Goal: Task Accomplishment & Management: Manage account settings

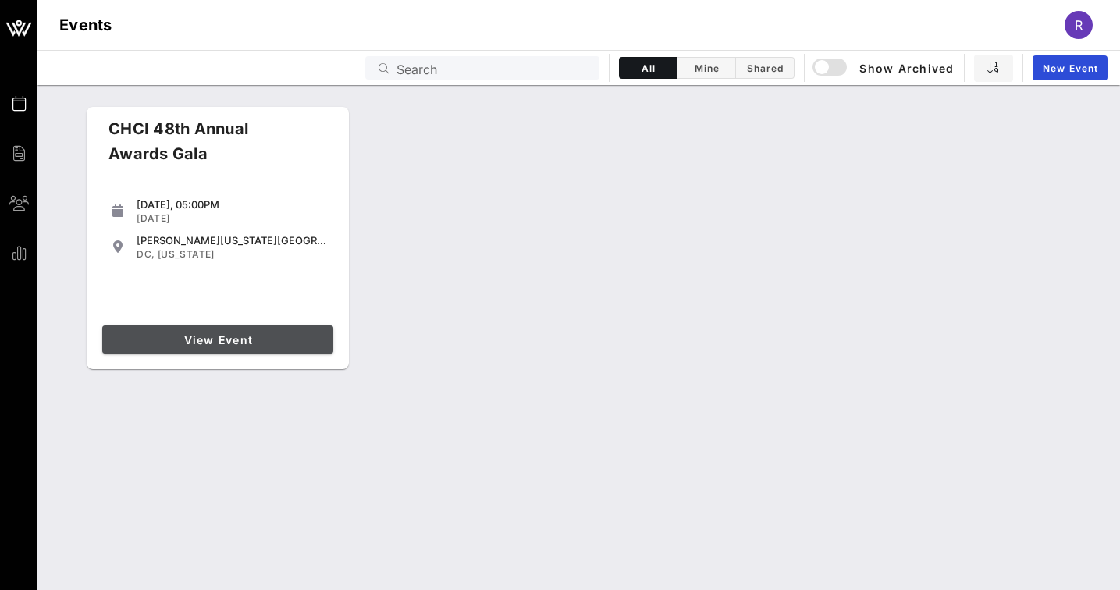
click at [252, 343] on span "View Event" at bounding box center [217, 339] width 219 height 13
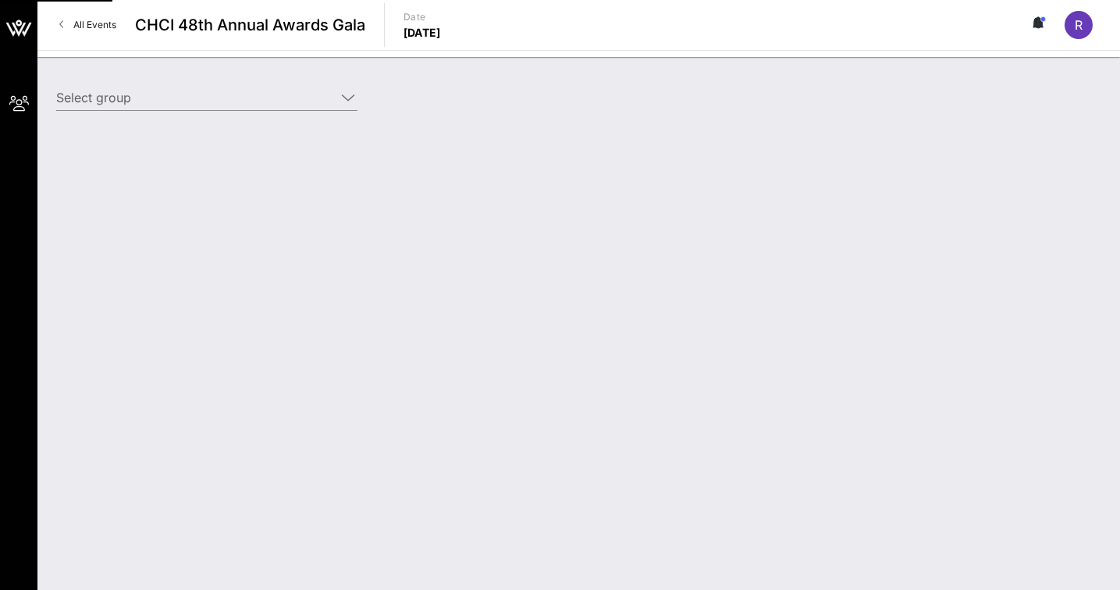
type input "SEIU (SEIU) [[PERSON_NAME], [PERSON_NAME][EMAIL_ADDRESS][PERSON_NAME][DOMAIN_NA…"
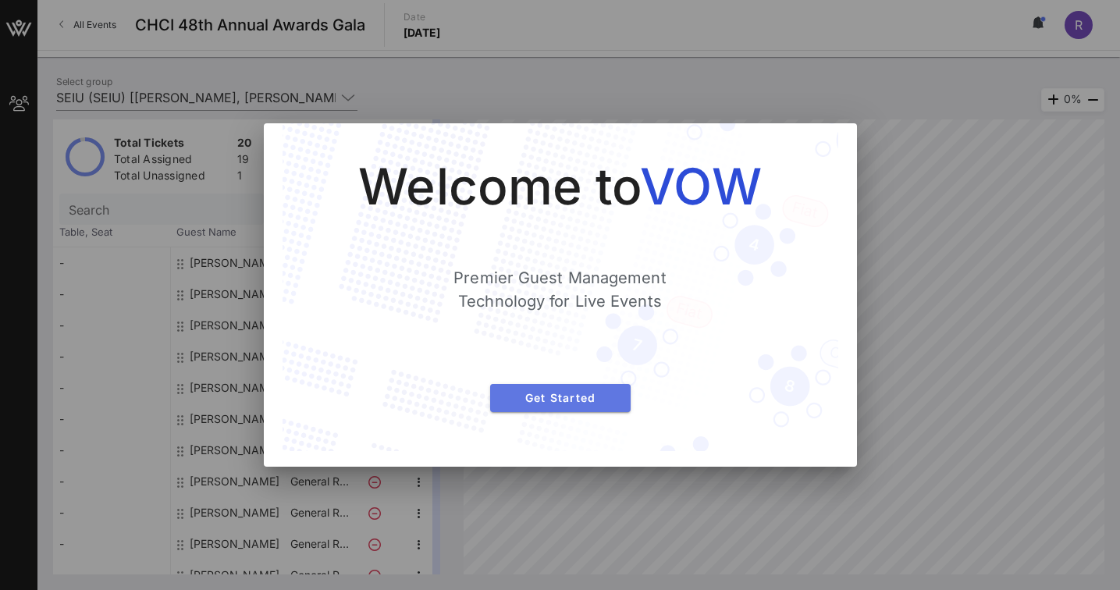
click at [582, 399] on span "Get Started" at bounding box center [561, 397] width 116 height 13
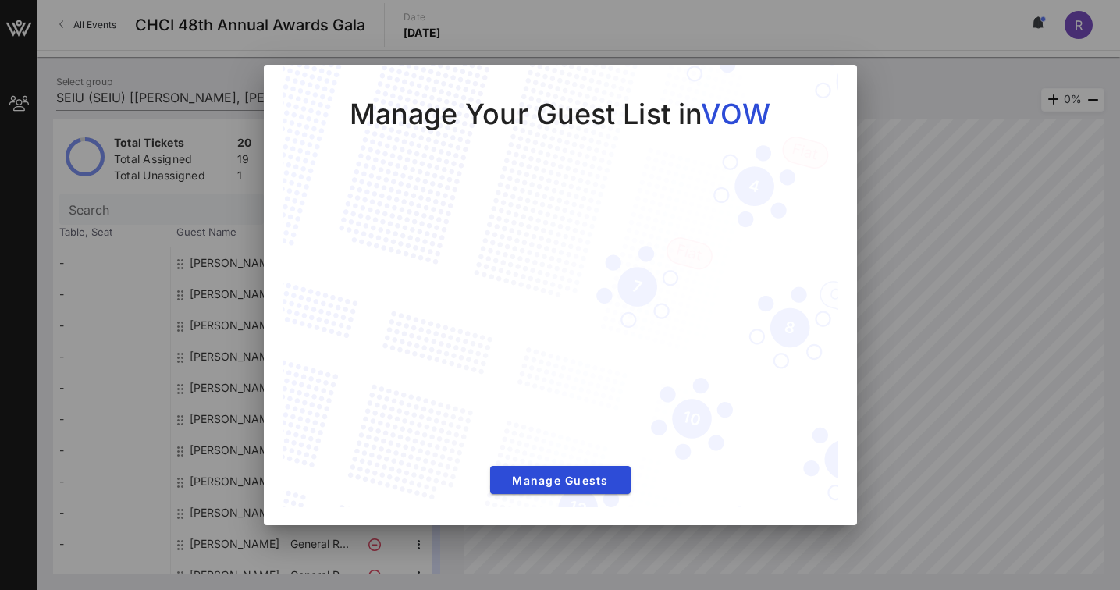
drag, startPoint x: 874, startPoint y: 72, endPoint x: 867, endPoint y: 135, distance: 63.6
click at [874, 72] on div at bounding box center [560, 295] width 1120 height 590
click at [777, 549] on div at bounding box center [560, 295] width 1120 height 590
click at [595, 485] on span "Manage Guests" at bounding box center [561, 480] width 116 height 13
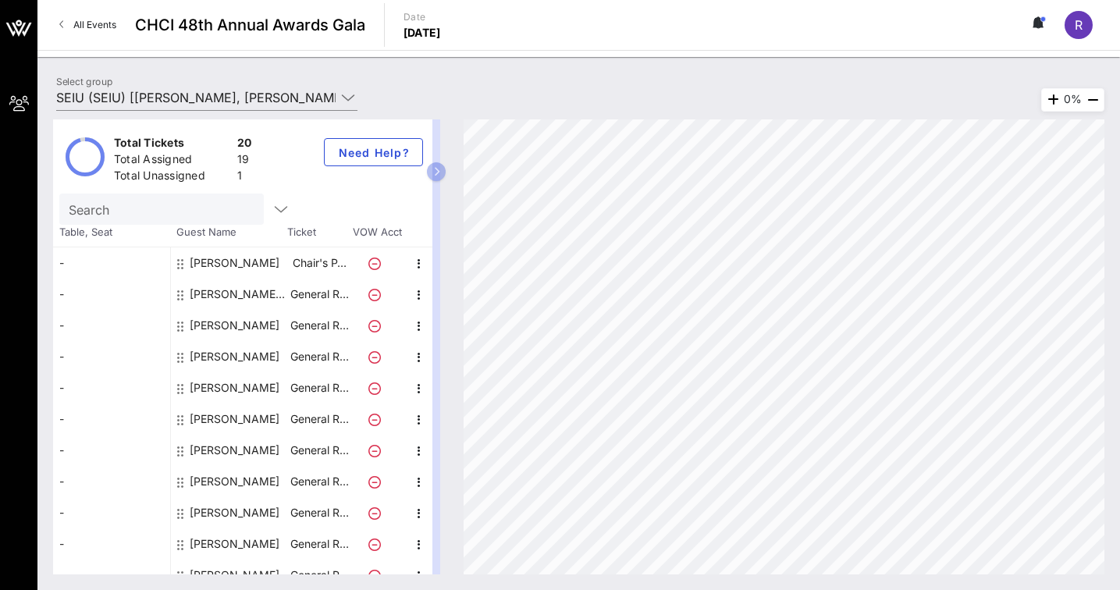
click at [374, 295] on icon at bounding box center [374, 295] width 12 height 12
click at [374, 296] on icon at bounding box center [374, 295] width 12 height 12
click at [417, 292] on icon "button" at bounding box center [419, 295] width 19 height 19
click at [455, 300] on div "Edit" at bounding box center [458, 299] width 31 height 12
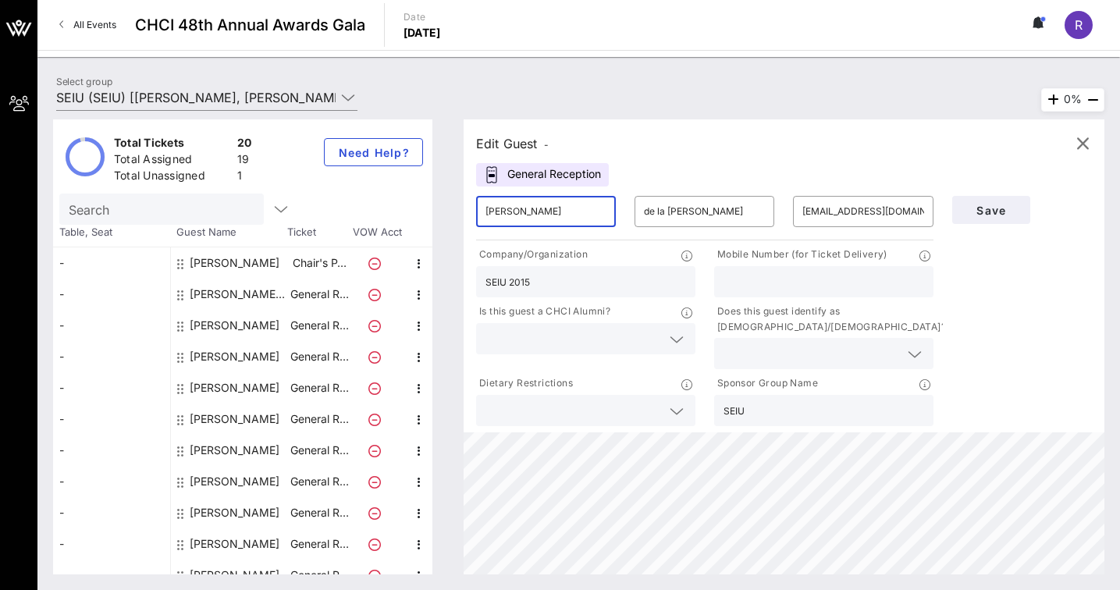
drag, startPoint x: 556, startPoint y: 208, endPoint x: 387, endPoint y: 207, distance: 169.4
click at [387, 207] on div "Total Tickets 20 Total Assigned 19 Total Unassigned 1 Need Help? Search Table, …" at bounding box center [578, 346] width 1051 height 455
type input "Faith"
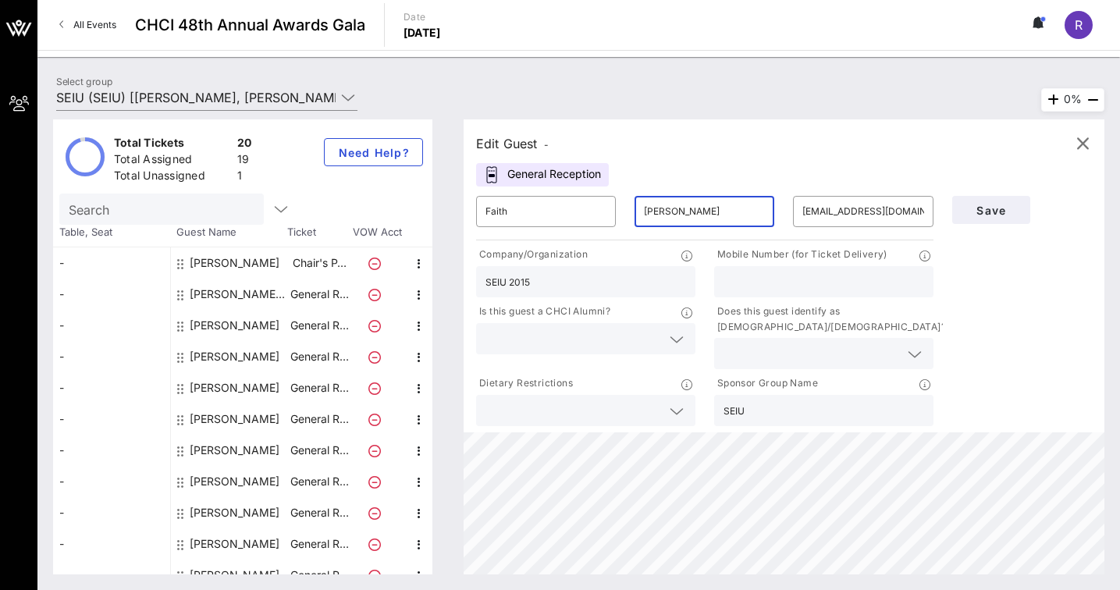
type input "[PERSON_NAME]"
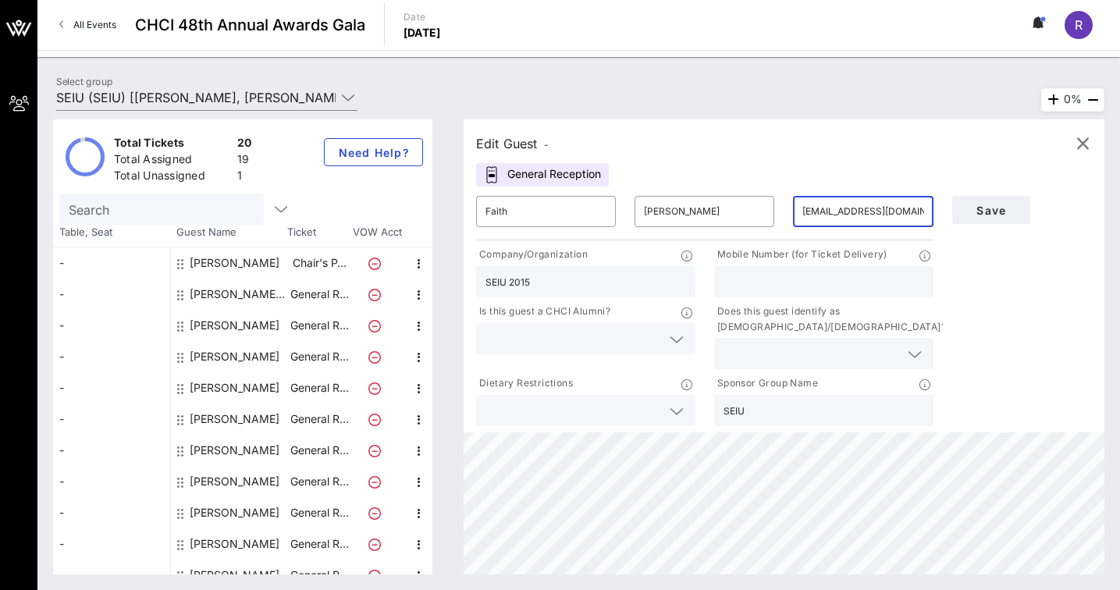
click at [816, 212] on input "[EMAIL_ADDRESS][DOMAIN_NAME]" at bounding box center [862, 211] width 121 height 25
paste input "faith.[PERSON_NAME]@seiu"
type input "[EMAIL_ADDRESS][PERSON_NAME][DOMAIN_NAME]"
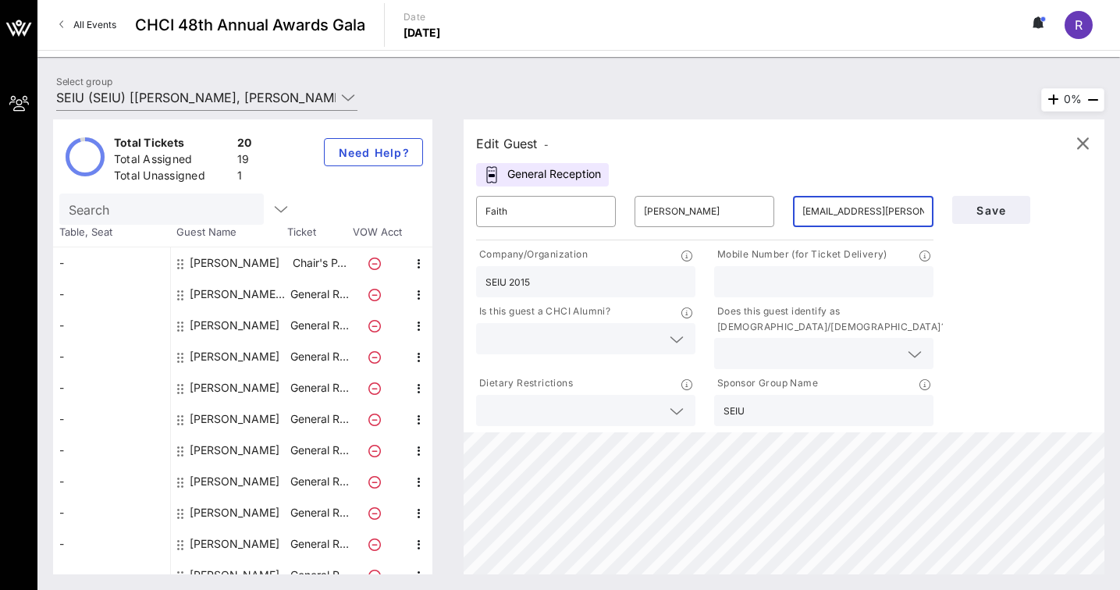
click at [570, 283] on input "SEIU 2015" at bounding box center [585, 282] width 201 height 20
type input "[DEMOGRAPHIC_DATA] ([DEMOGRAPHIC_DATA])"
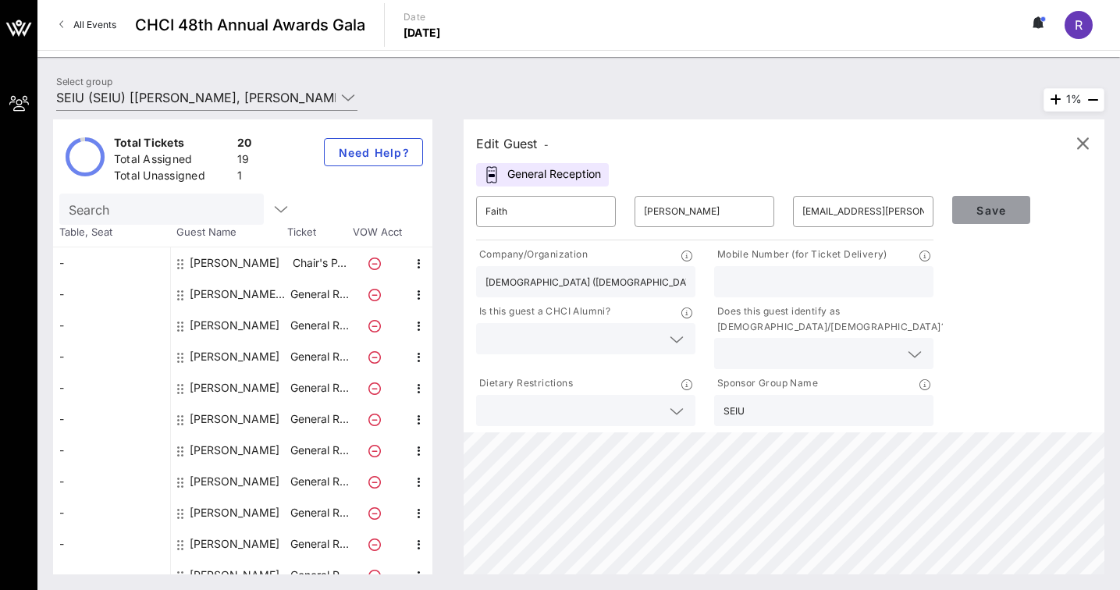
click at [990, 217] on button "Save" at bounding box center [991, 210] width 78 height 28
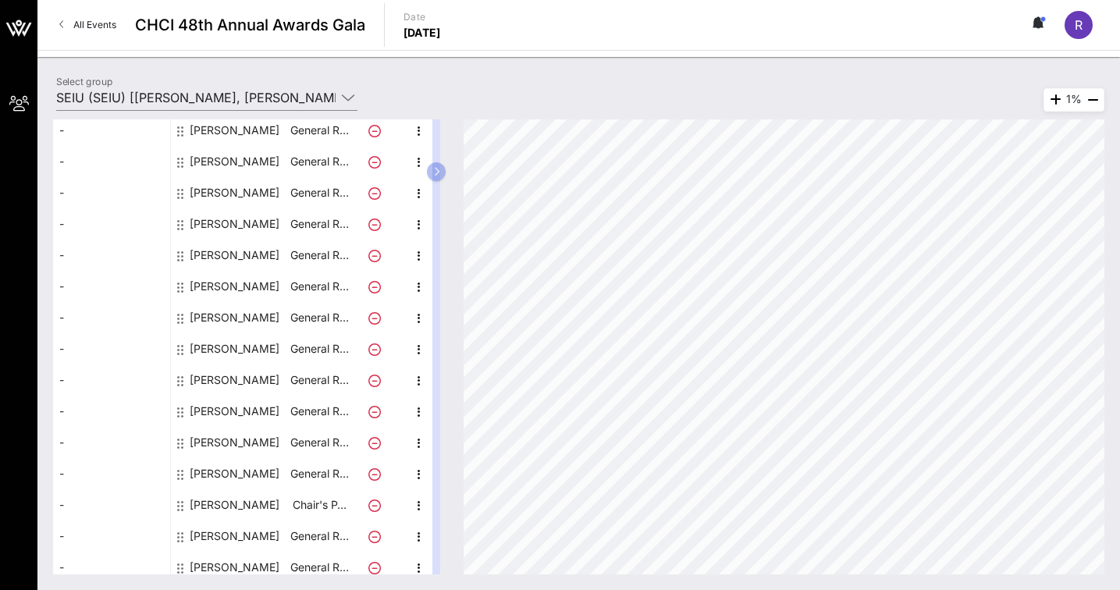
scroll to position [297, 0]
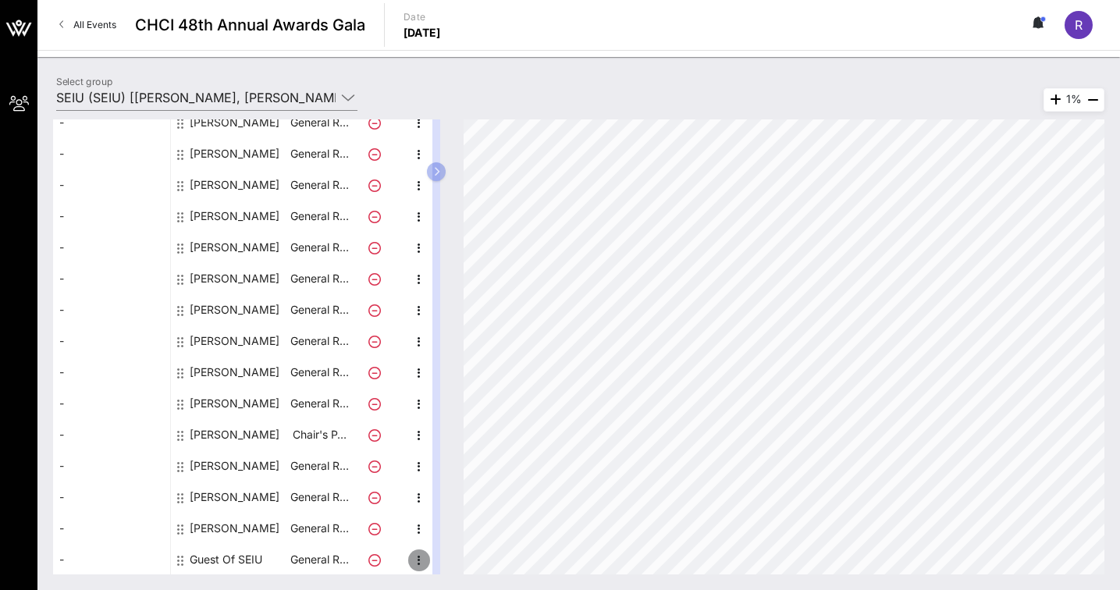
click at [425, 560] on icon "button" at bounding box center [419, 560] width 19 height 19
click at [449, 535] on div "Edit" at bounding box center [458, 534] width 31 height 12
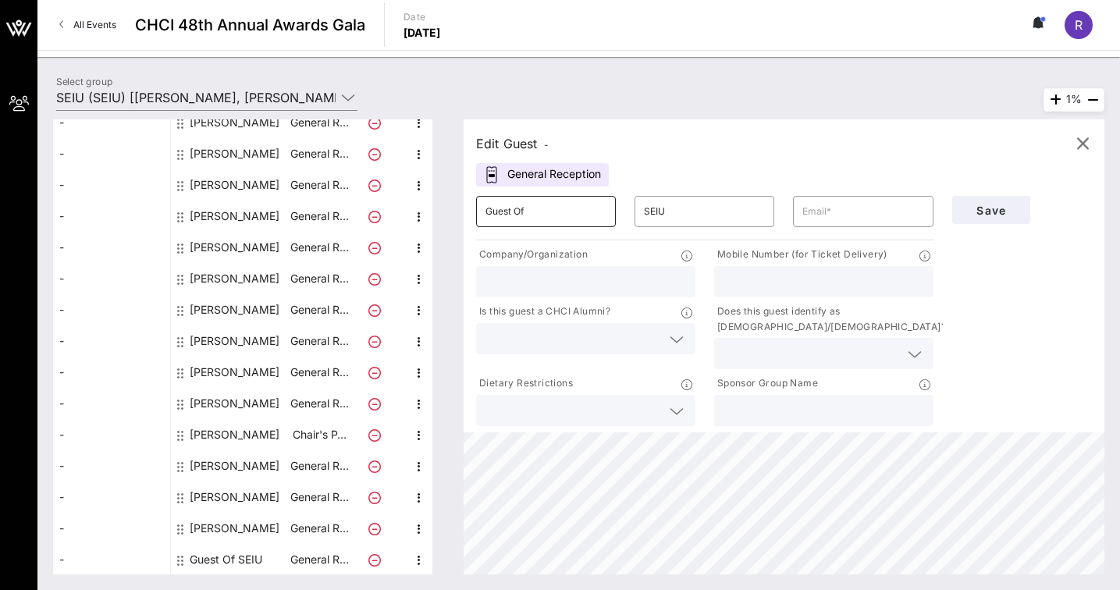
click at [546, 199] on div "Guest Of" at bounding box center [545, 211] width 121 height 31
click at [550, 214] on input "Guest Of" at bounding box center [545, 211] width 121 height 25
type input "j"
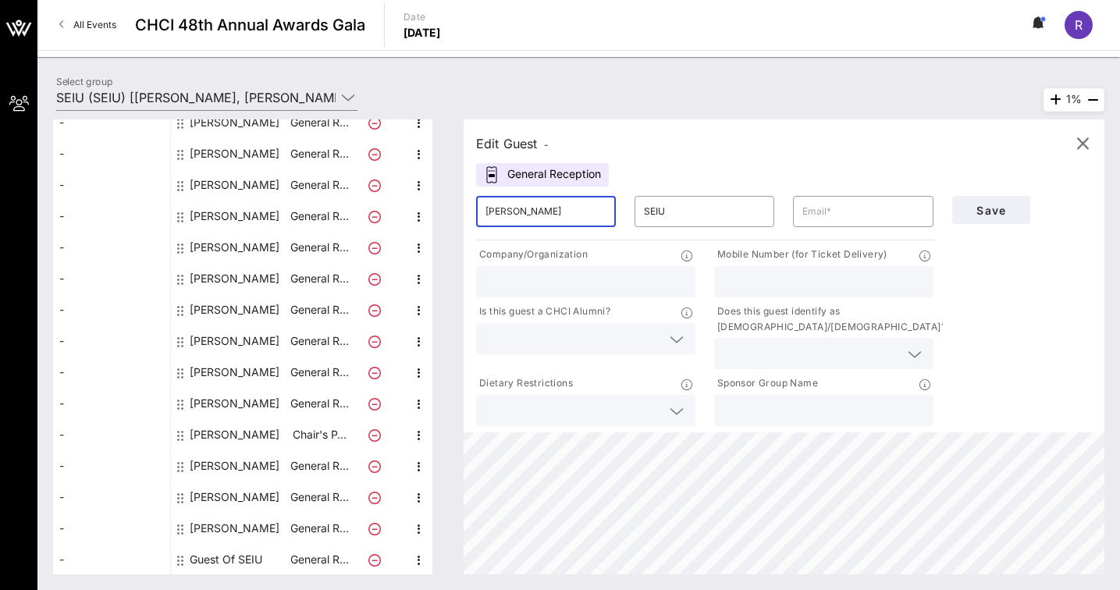
type input "[PERSON_NAME]"
paste input "[PERSON_NAME][EMAIL_ADDRESS][PERSON_NAME][DOMAIN_NAME]"
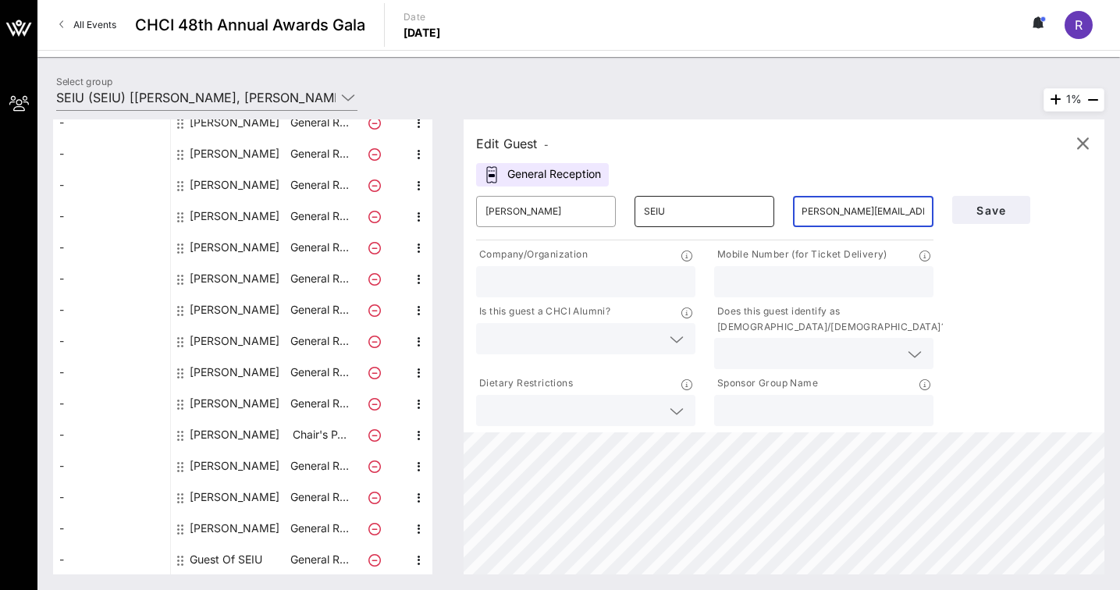
type input "[PERSON_NAME][EMAIL_ADDRESS][PERSON_NAME][DOMAIN_NAME]"
click at [680, 209] on input "SEIU" at bounding box center [704, 211] width 121 height 25
type input "S"
type input "Gonclaves"
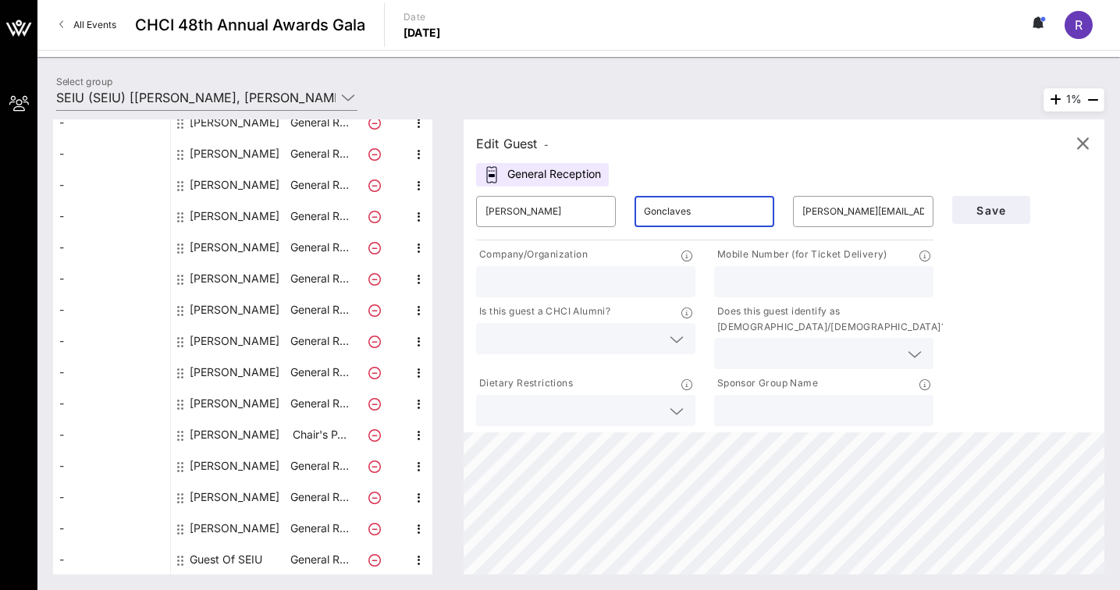
click at [649, 291] on input "text" at bounding box center [585, 282] width 201 height 20
type input "[DEMOGRAPHIC_DATA] ([DEMOGRAPHIC_DATA])"
click at [811, 408] on input "text" at bounding box center [823, 410] width 201 height 20
type input "SEIU"
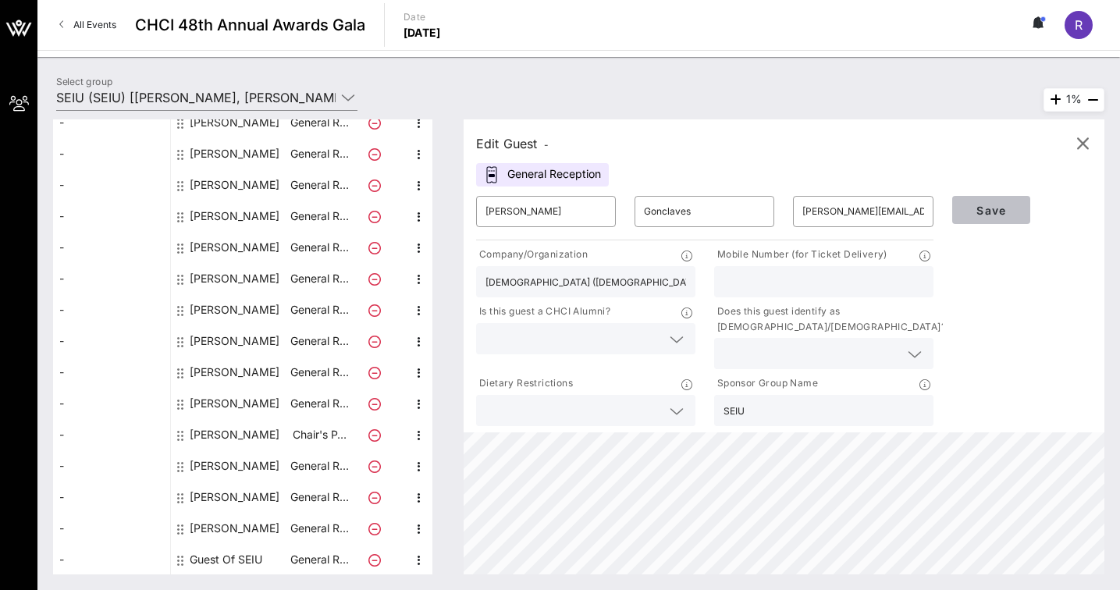
click at [996, 215] on span "Save" at bounding box center [991, 210] width 53 height 13
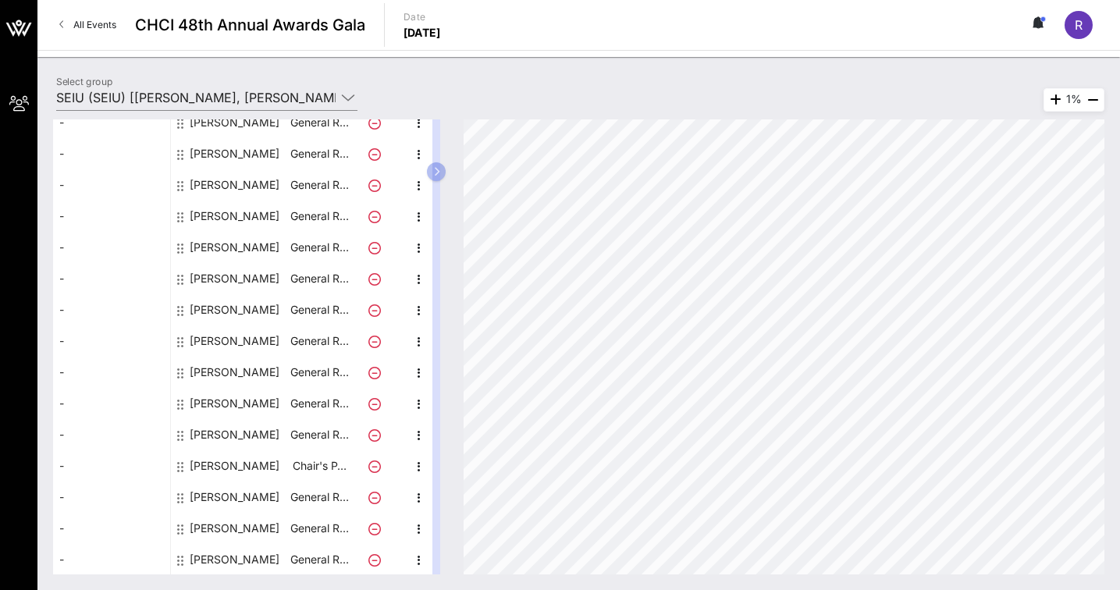
click at [72, 261] on div "-" at bounding box center [111, 247] width 117 height 31
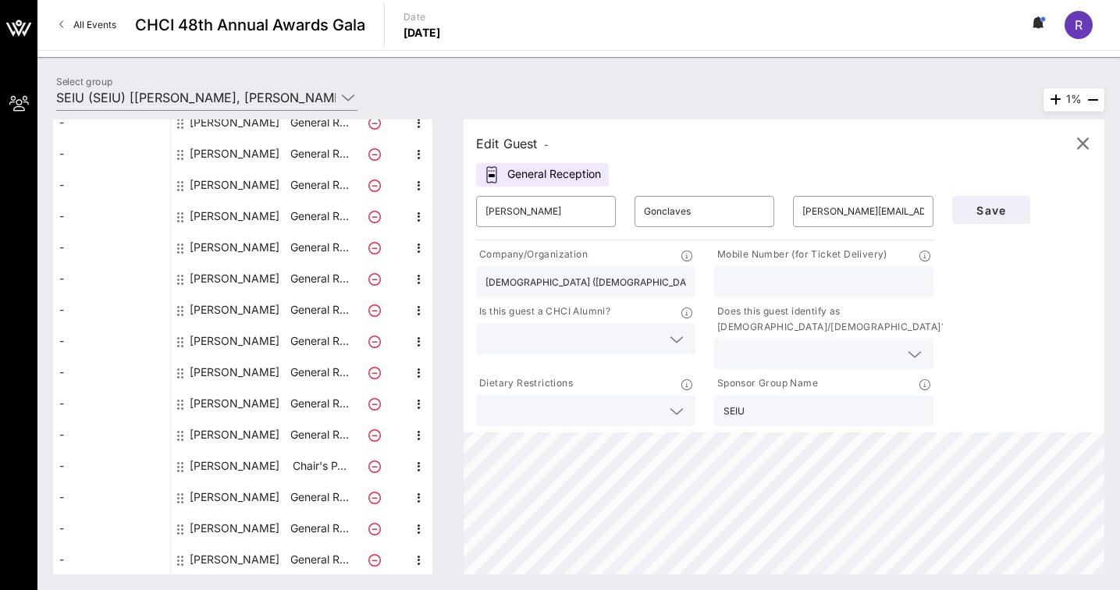
click at [70, 258] on div "-" at bounding box center [111, 247] width 117 height 31
click at [59, 336] on div "-" at bounding box center [111, 340] width 117 height 31
type input "[PERSON_NAME]"
type input "[PERSON_NAME][EMAIL_ADDRESS][PERSON_NAME][DOMAIN_NAME]"
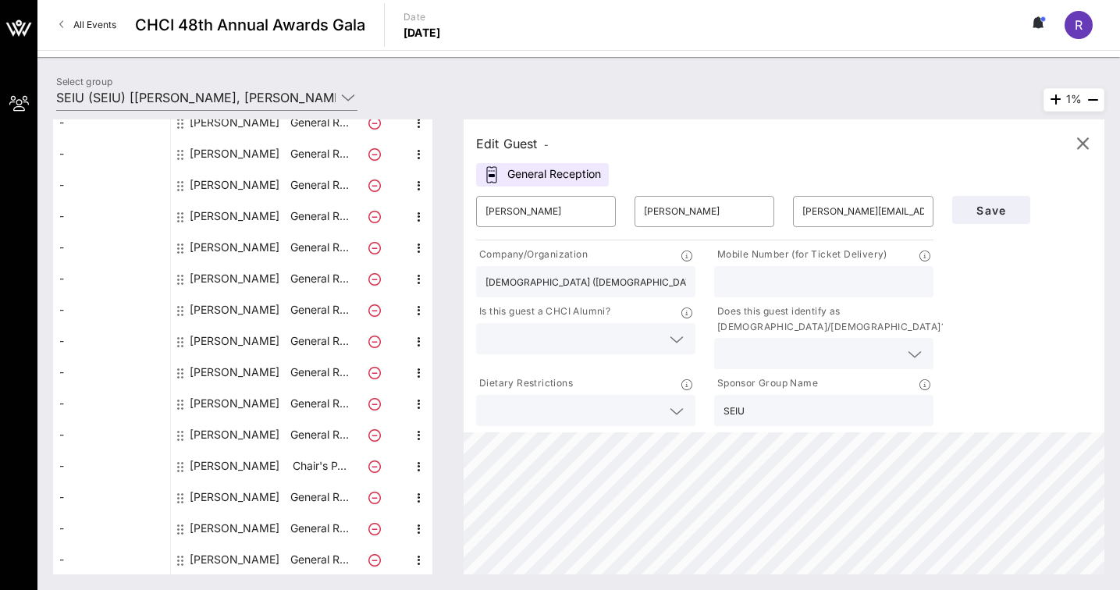
click at [121, 419] on div "-" at bounding box center [111, 434] width 117 height 31
type input "Riko"
type input "[PERSON_NAME]"
type input "[EMAIL_ADDRESS][PERSON_NAME][DOMAIN_NAME]"
type input "SEIU 521"
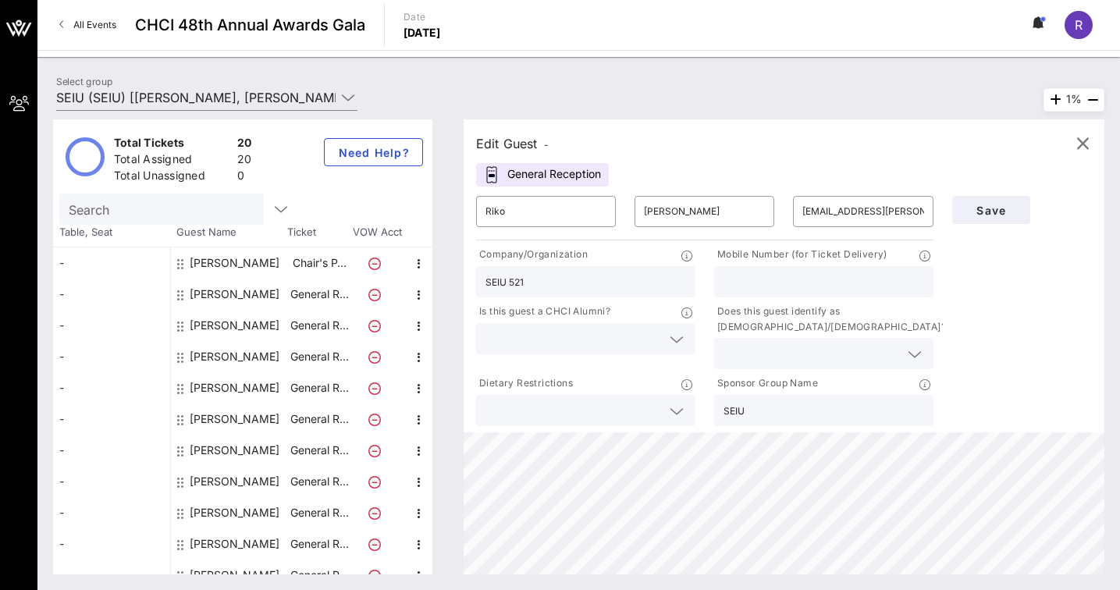
click at [94, 251] on div "-" at bounding box center [111, 262] width 117 height 31
type input "April"
type input "[PERSON_NAME]"
type input "[EMAIL_ADDRESS][PERSON_NAME][DOMAIN_NAME]"
type input "[DEMOGRAPHIC_DATA] ([DEMOGRAPHIC_DATA])"
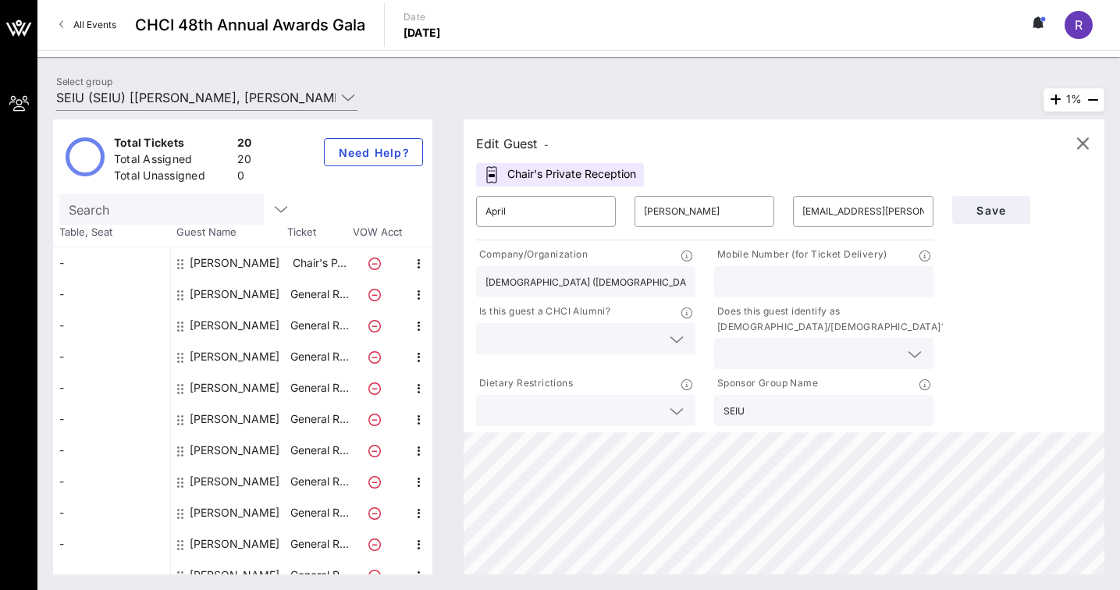
click at [101, 230] on span "Table, Seat" at bounding box center [111, 233] width 117 height 16
click at [272, 209] on icon "button" at bounding box center [281, 209] width 19 height 19
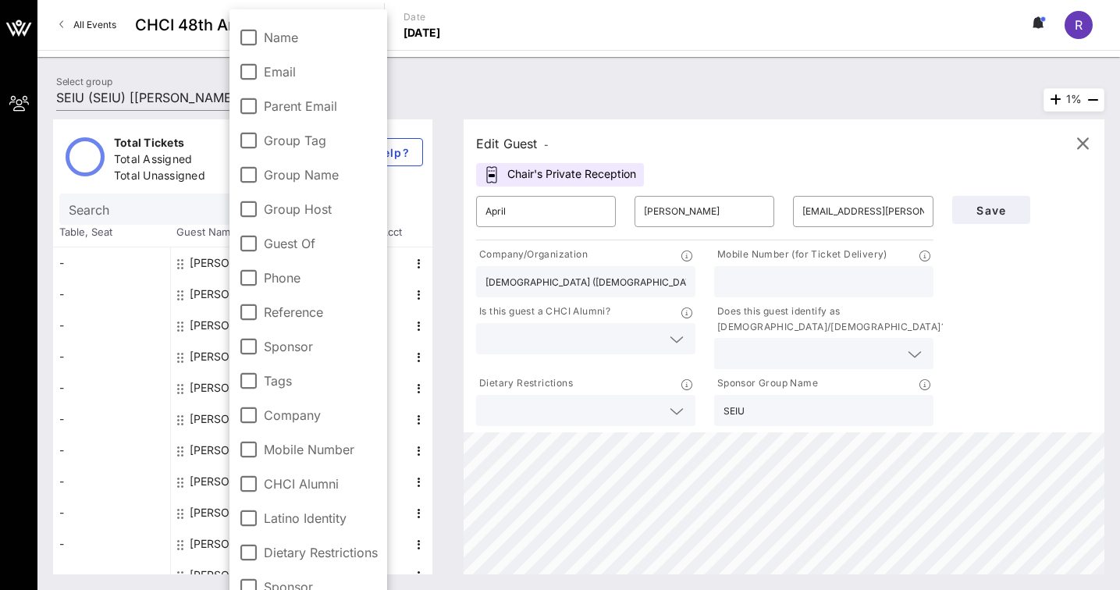
click at [49, 338] on div "Total Tickets 20 Total Assigned 20 Total Unassigned 0 Need Help? Search Table, …" at bounding box center [578, 347] width 1082 height 486
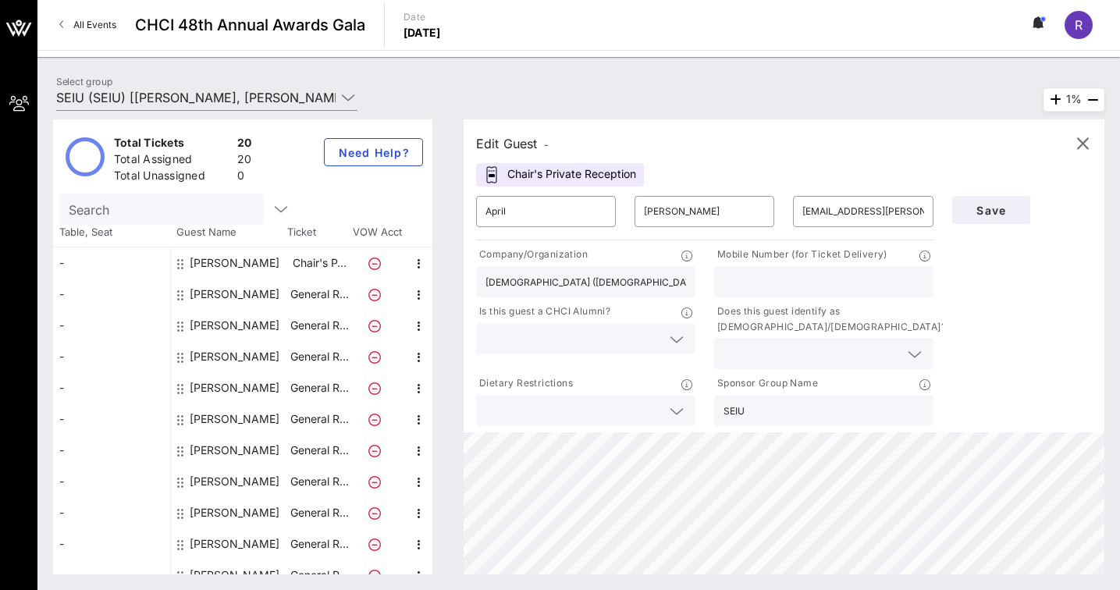
drag, startPoint x: 755, startPoint y: 105, endPoint x: 627, endPoint y: 85, distance: 129.6
click at [755, 105] on div "Total Tickets 20 Total Assigned 20 Total Unassigned 0 Need Help? Search Table, …" at bounding box center [578, 347] width 1082 height 486
click at [255, 28] on span "CHCI 48th Annual Awards Gala" at bounding box center [250, 24] width 230 height 23
click at [92, 23] on span "All Events" at bounding box center [94, 25] width 43 height 12
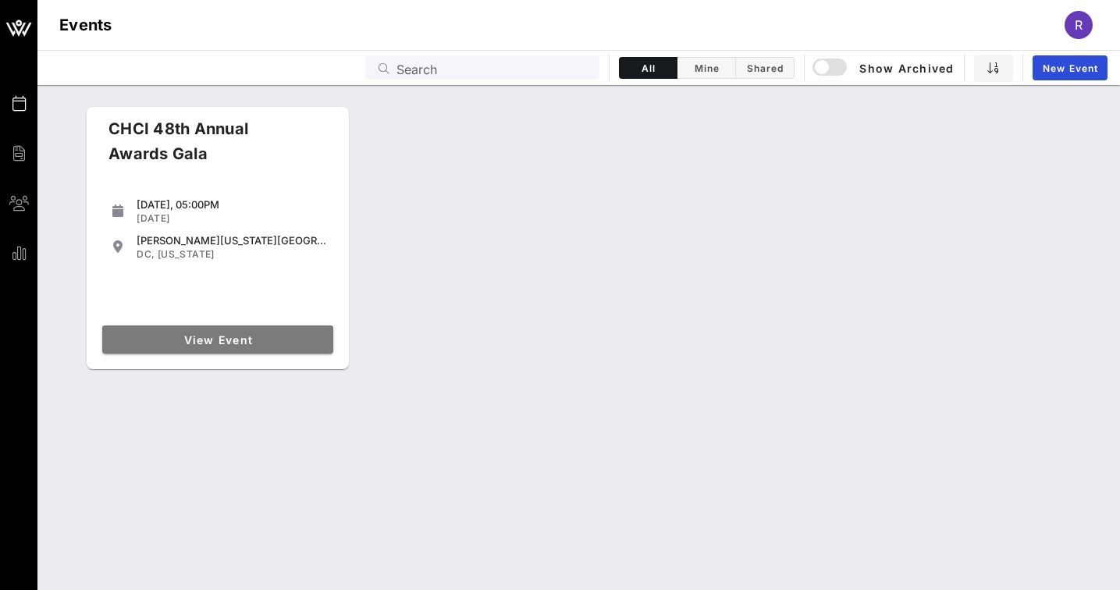
click at [265, 339] on span "View Event" at bounding box center [217, 339] width 219 height 13
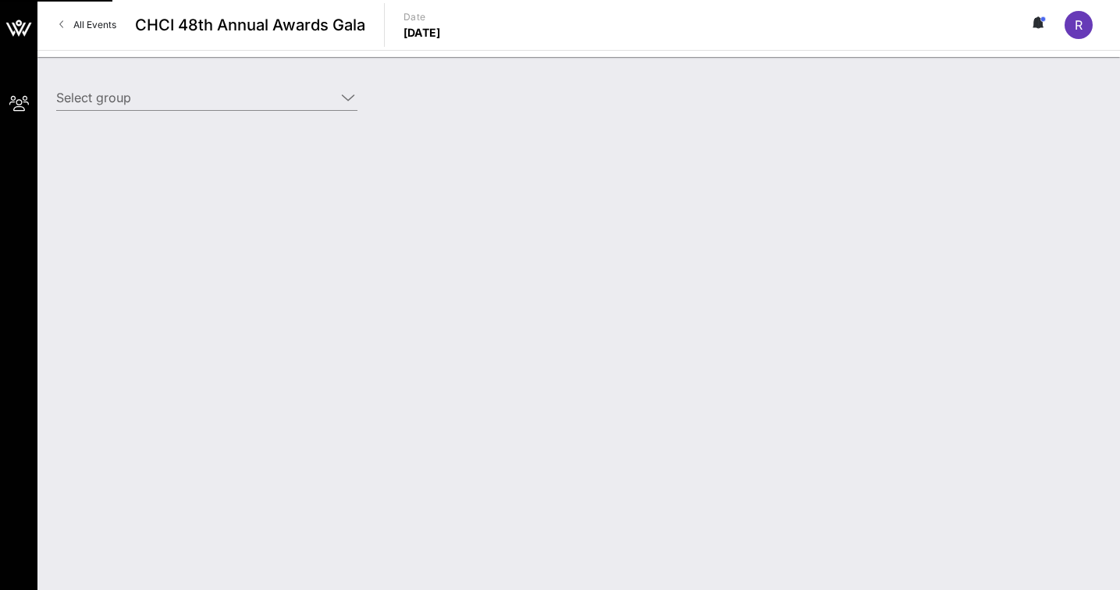
type input "SEIU (SEIU) [[PERSON_NAME], [PERSON_NAME][EMAIL_ADDRESS][PERSON_NAME][DOMAIN_NA…"
